Goal: Task Accomplishment & Management: Manage account settings

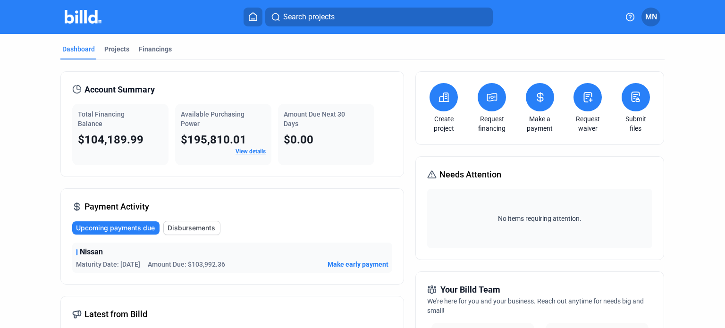
click at [84, 15] on img at bounding box center [83, 17] width 37 height 14
click at [251, 16] on icon at bounding box center [252, 16] width 9 height 9
click at [119, 51] on div "Projects" at bounding box center [116, 48] width 25 height 9
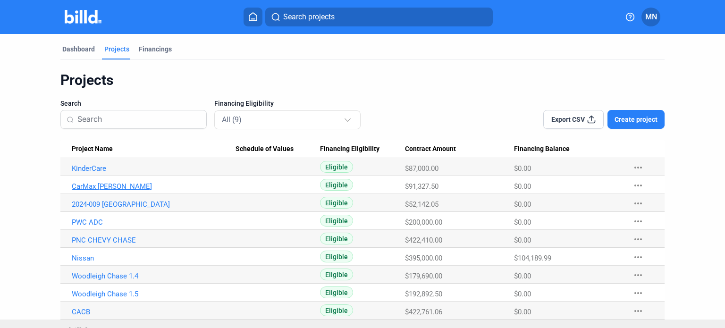
click at [114, 173] on link "CarMax [PERSON_NAME]" at bounding box center [154, 168] width 164 height 8
click at [140, 51] on div "Financings" at bounding box center [155, 48] width 33 height 9
